Goal: Transaction & Acquisition: Purchase product/service

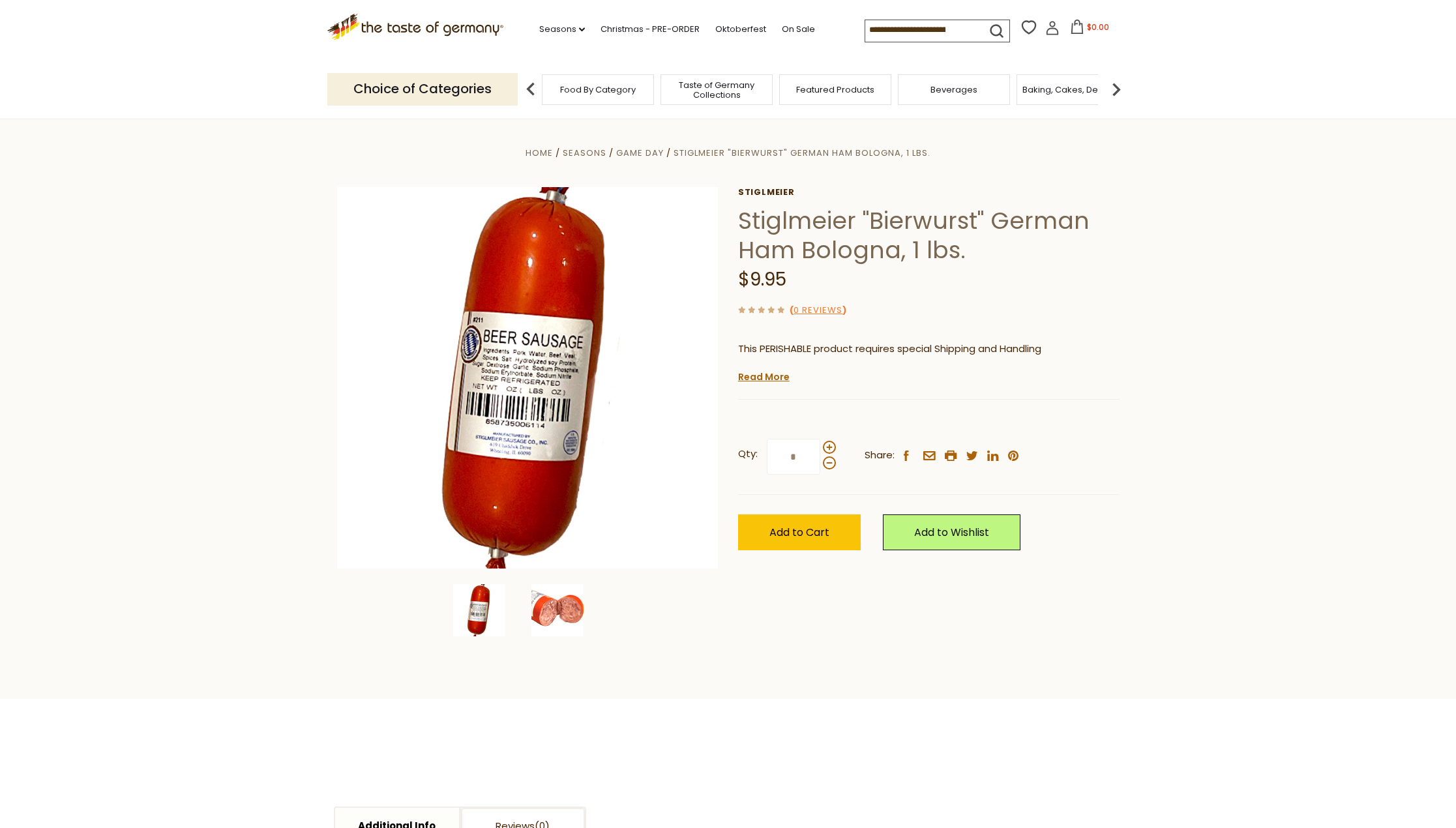
click at [551, 615] on img at bounding box center [557, 610] width 52 height 52
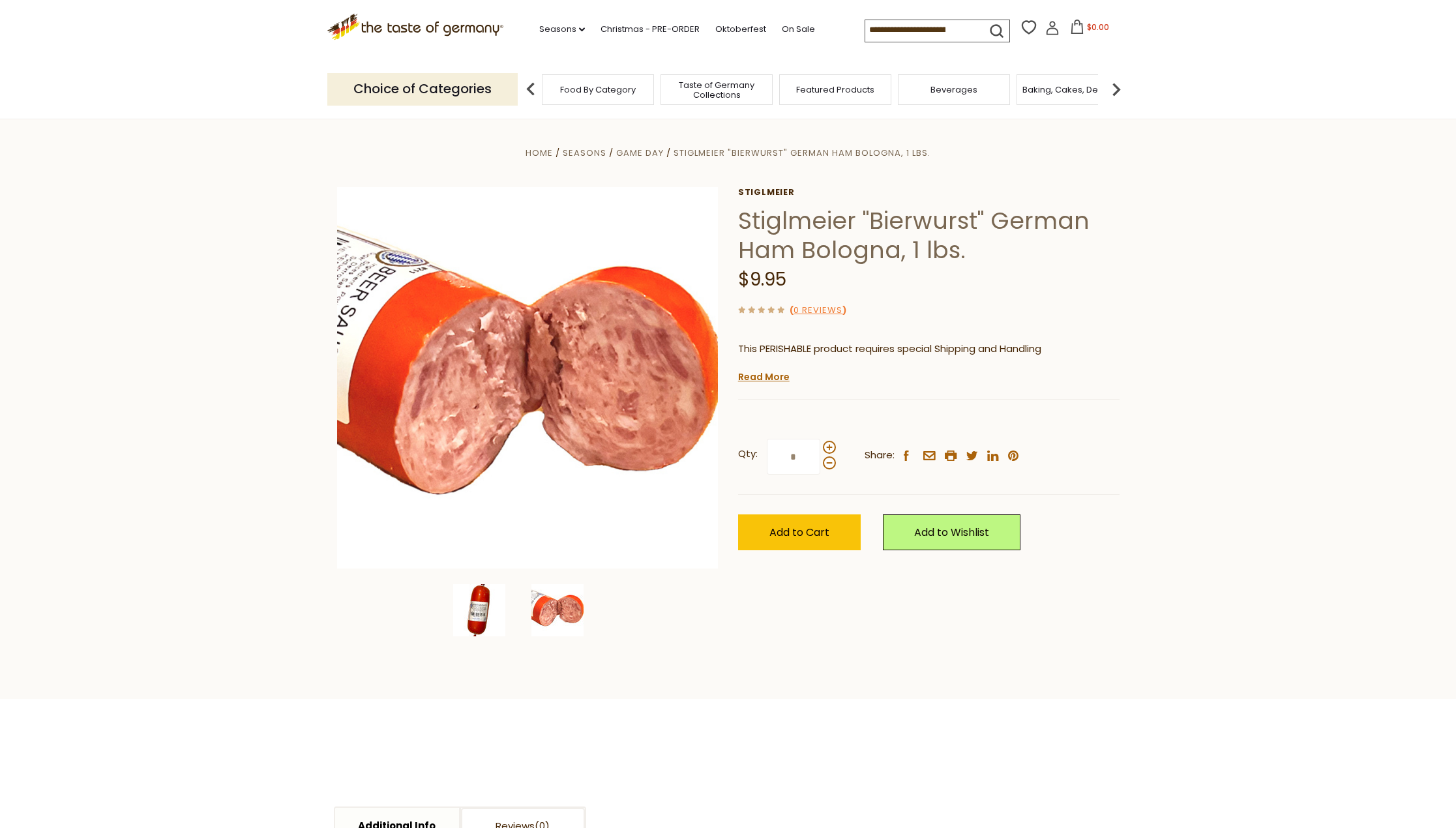
click at [488, 616] on img at bounding box center [479, 610] width 52 height 52
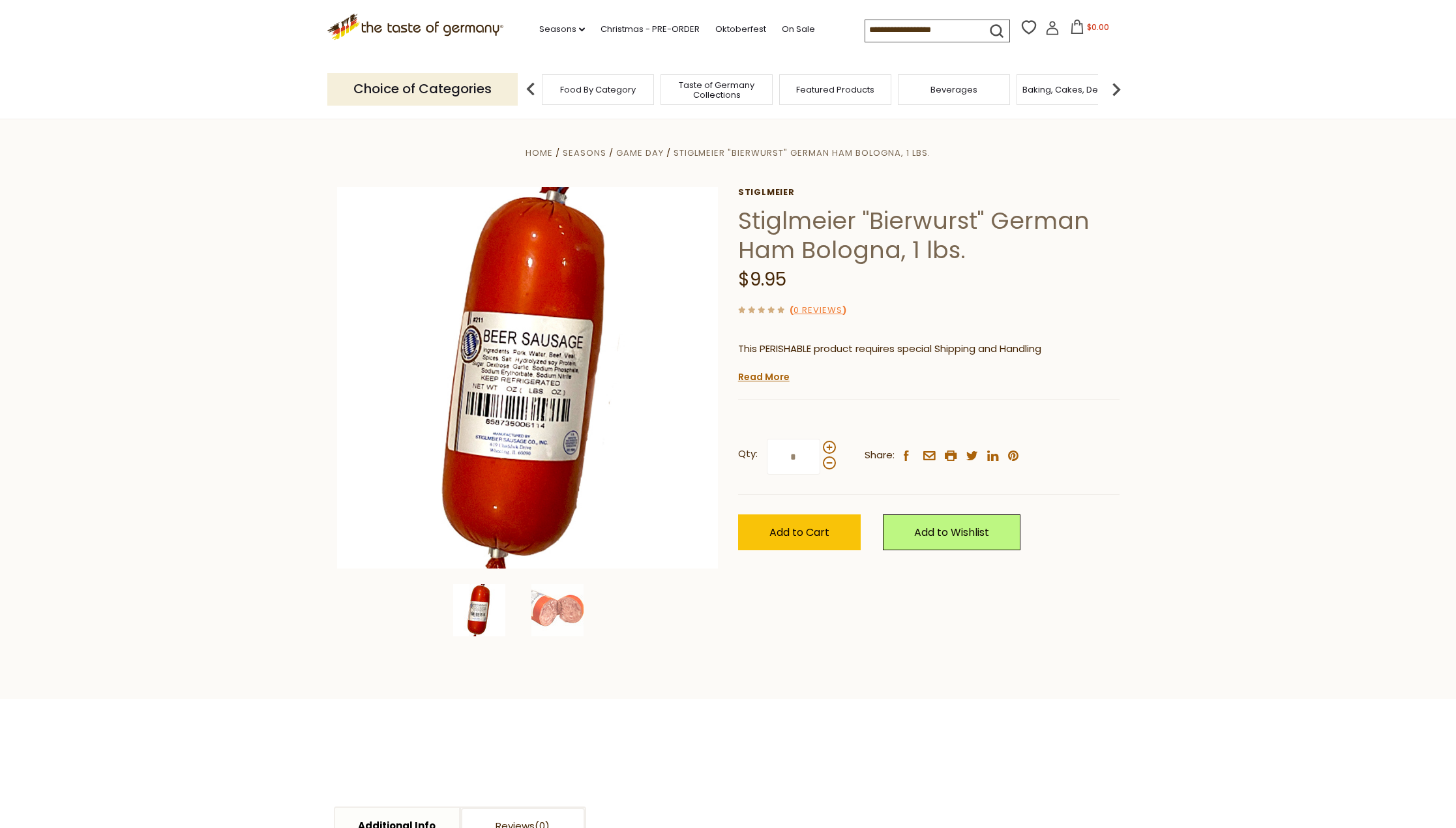
click at [918, 215] on h1 "Stiglmeier "Bierwurst" German Ham Bologna, 1 lbs." at bounding box center [928, 236] width 381 height 59
